Goal: Transaction & Acquisition: Purchase product/service

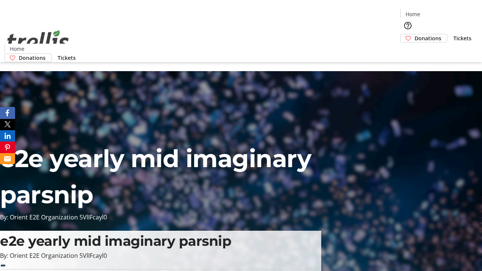
click at [414, 34] on span "Donations" at bounding box center [427, 38] width 27 height 8
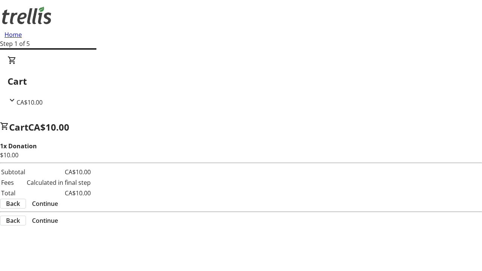
select select "CA"
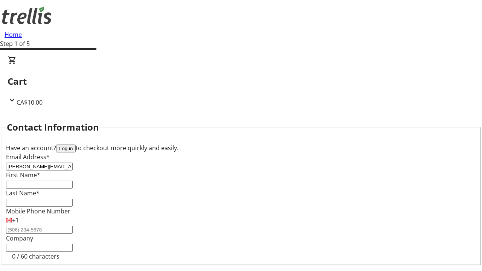
type input "[PERSON_NAME][EMAIL_ADDRESS][DOMAIN_NAME]"
type input "[PERSON_NAME]"
type input "[STREET_ADDRESS][PERSON_NAME]"
type input "Kelowna"
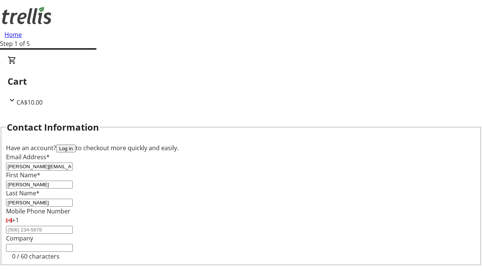
select select "BC"
type input "Kelowna"
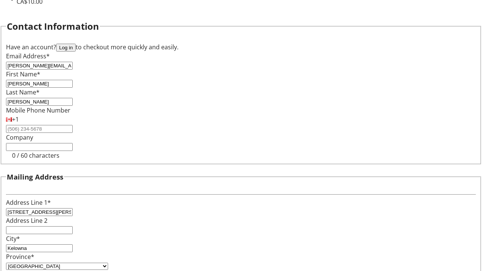
type input "V1Y 0C2"
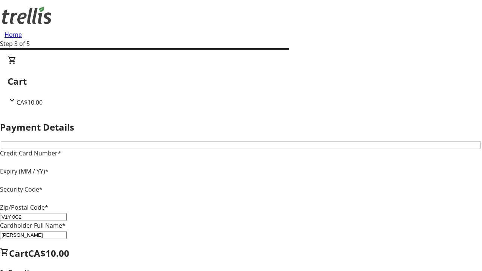
type input "V1Y 0C2"
